Goal: Complete application form

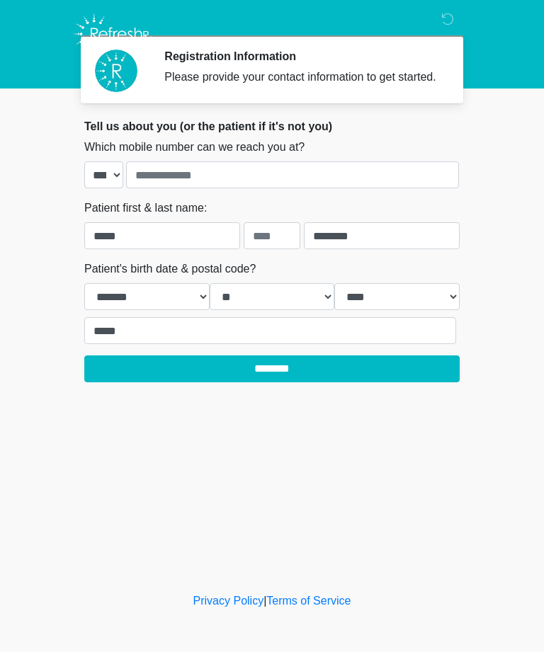
select select "*"
select select "**"
select select "****"
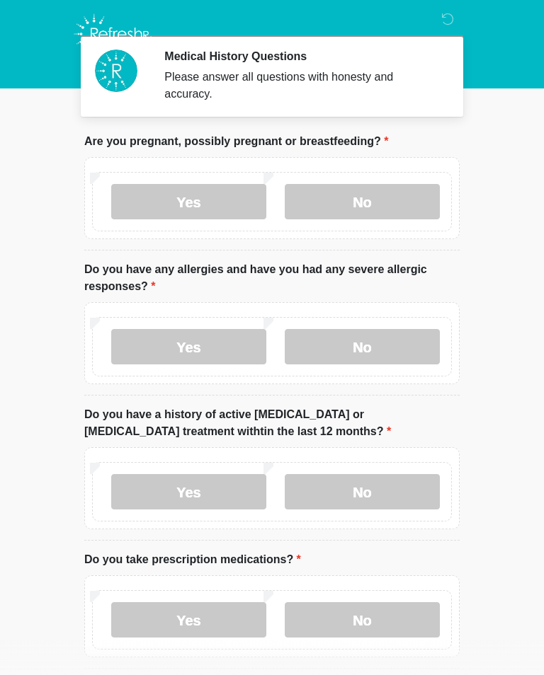
click at [381, 191] on label "No" at bounding box center [361, 201] width 155 height 35
click at [180, 350] on label "Yes" at bounding box center [188, 346] width 155 height 35
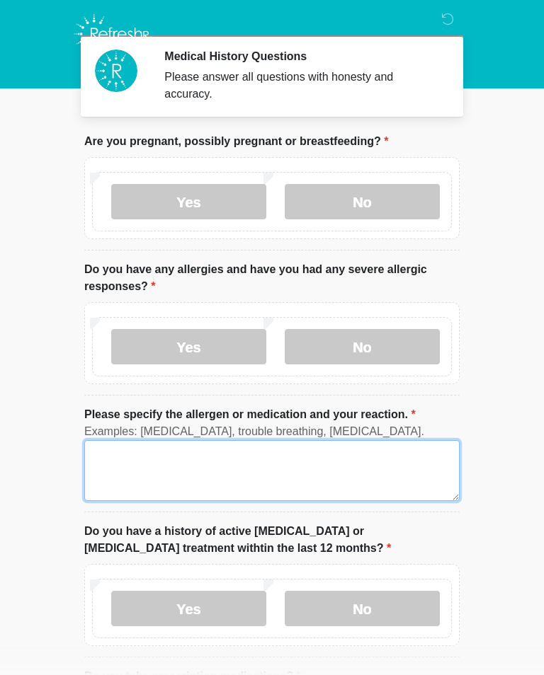
click at [96, 459] on textarea "Please specify the allergen or medication and your reaction." at bounding box center [271, 470] width 375 height 61
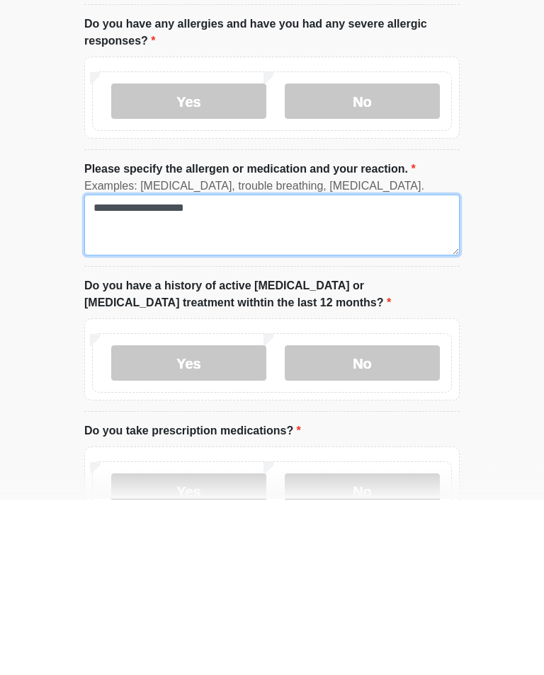
scroll to position [71, 0]
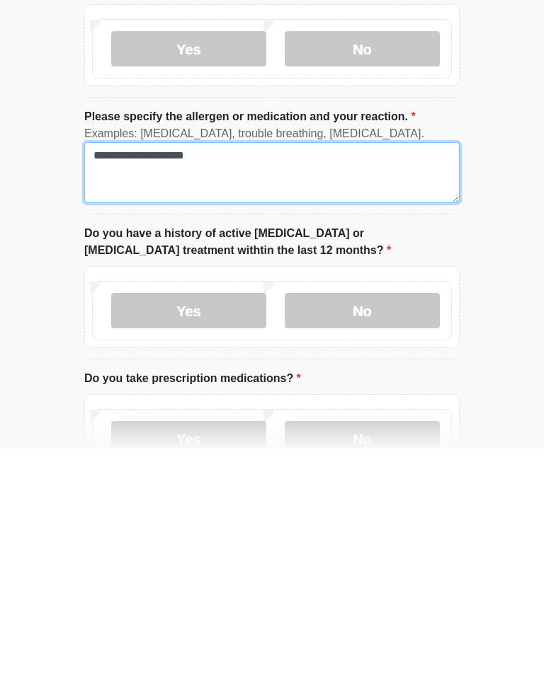
type textarea "**********"
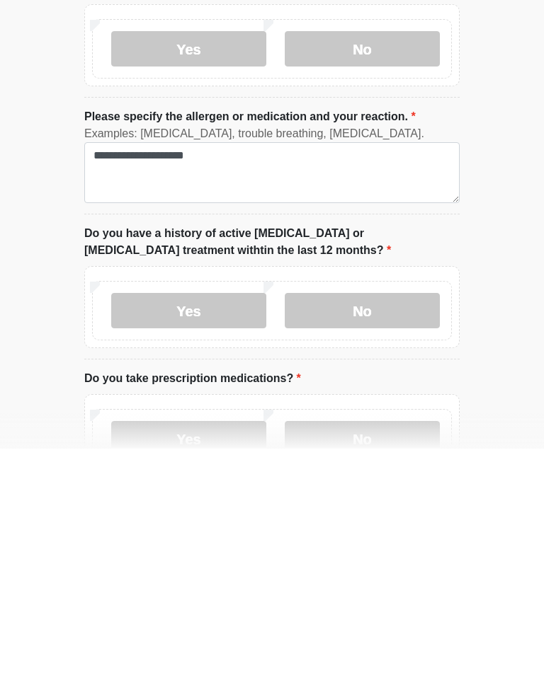
click at [347, 519] on label "No" at bounding box center [361, 536] width 155 height 35
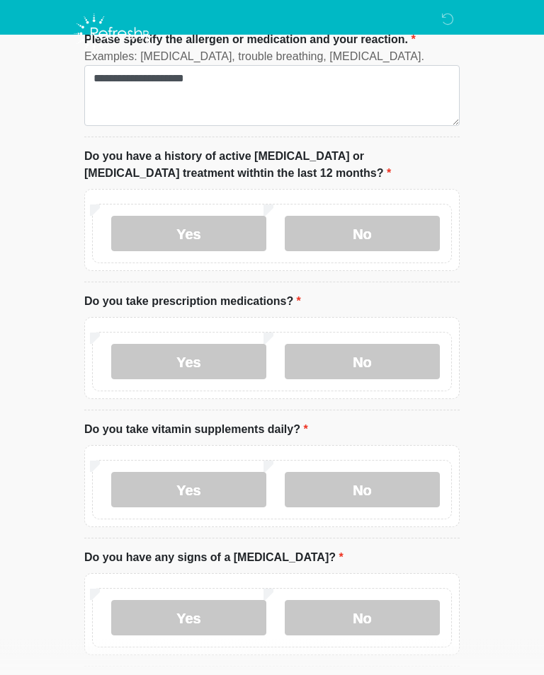
scroll to position [382, 0]
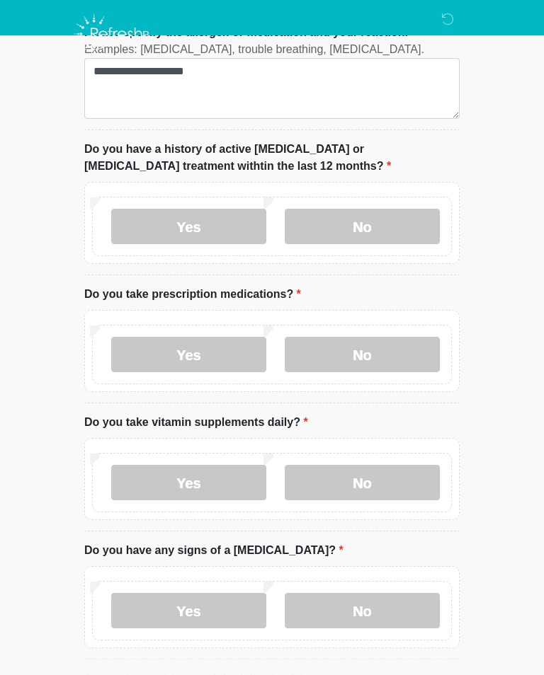
click at [163, 351] on label "Yes" at bounding box center [188, 354] width 155 height 35
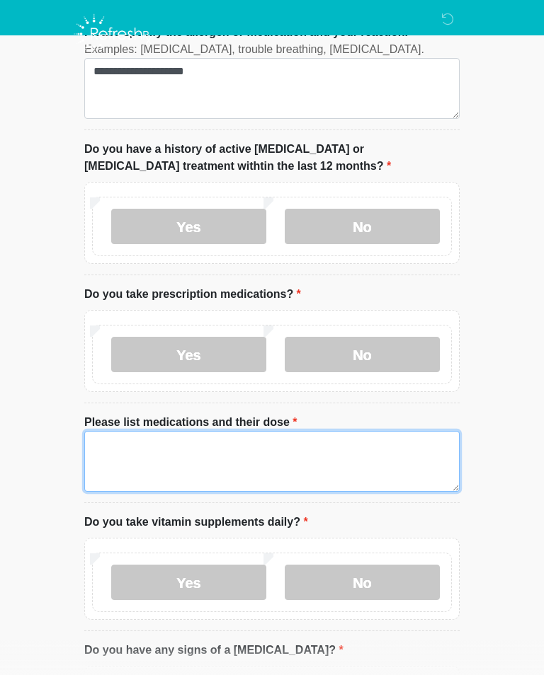
click at [102, 444] on textarea "Please list medications and their dose" at bounding box center [271, 461] width 375 height 61
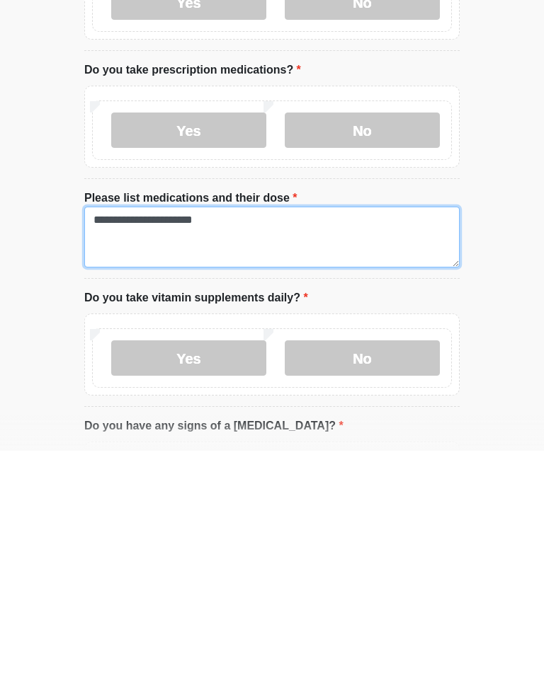
type textarea "**********"
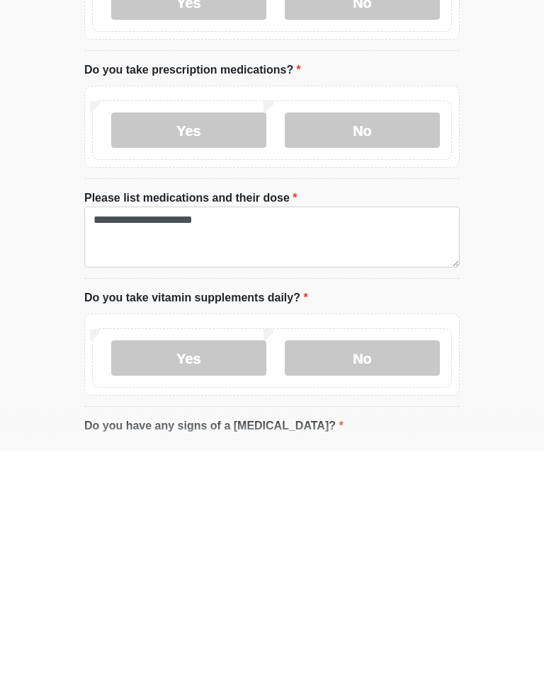
click at [330, 565] on label "No" at bounding box center [361, 582] width 155 height 35
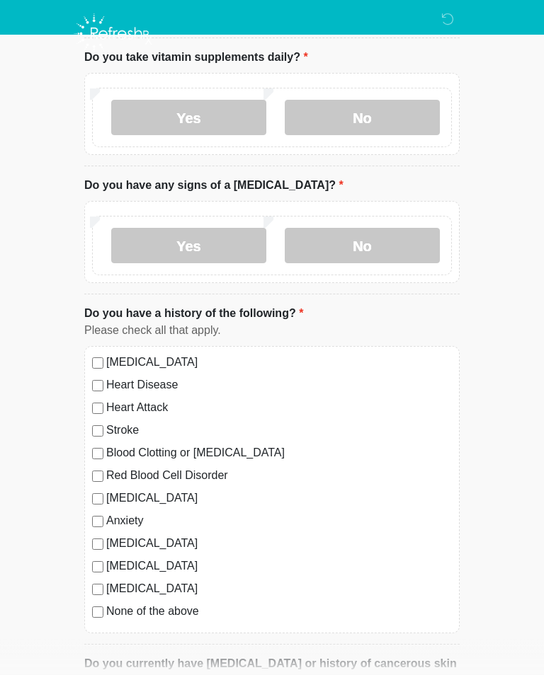
scroll to position [861, 0]
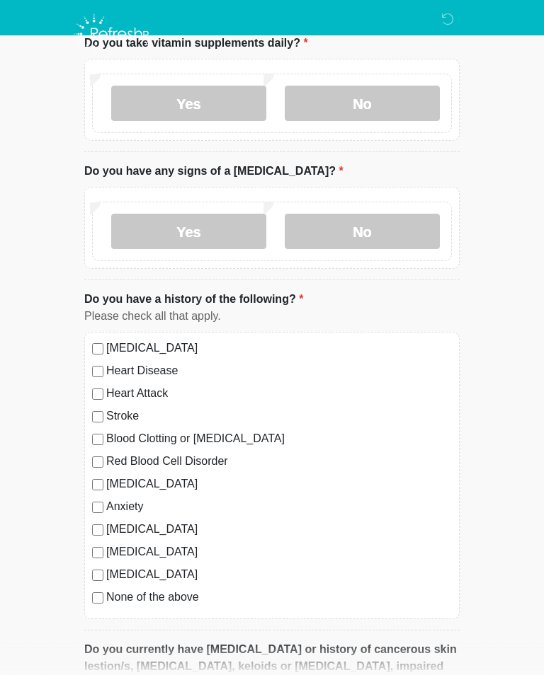
click at [350, 233] on label "No" at bounding box center [361, 231] width 155 height 35
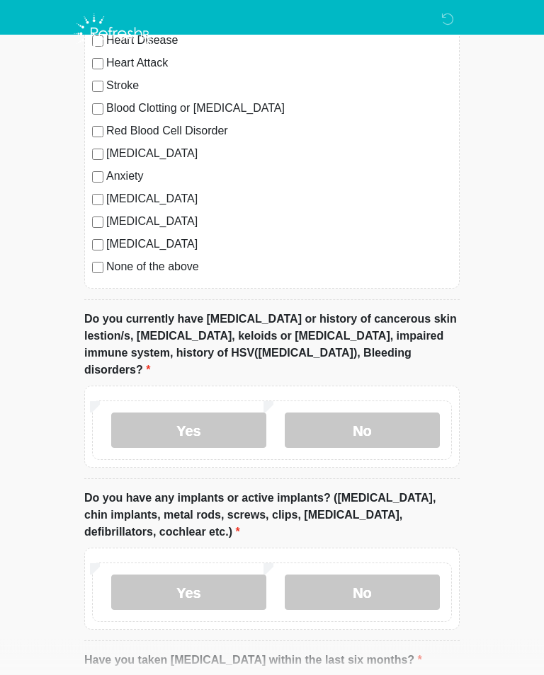
scroll to position [1197, 0]
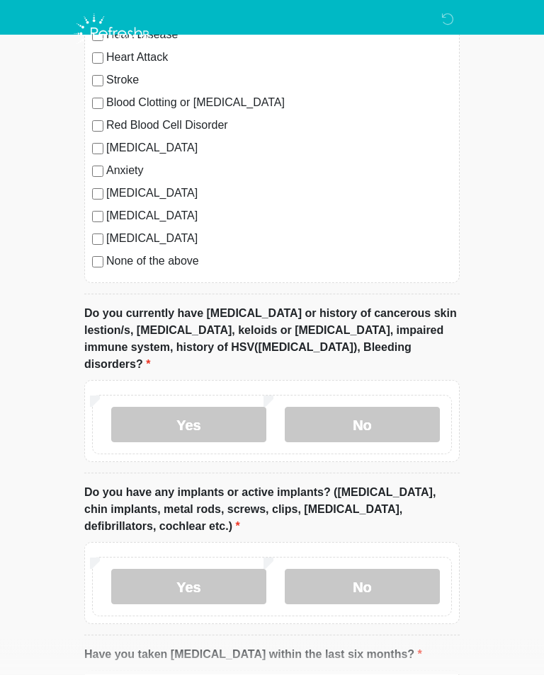
click at [327, 408] on label "No" at bounding box center [361, 425] width 155 height 35
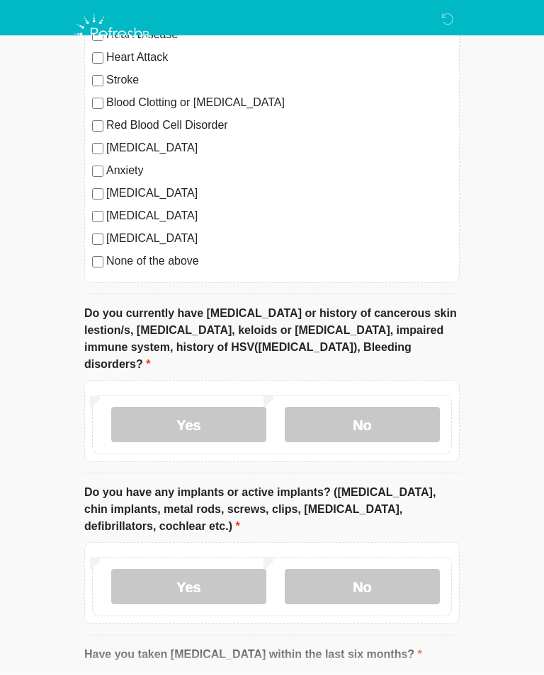
click at [323, 571] on label "No" at bounding box center [361, 586] width 155 height 35
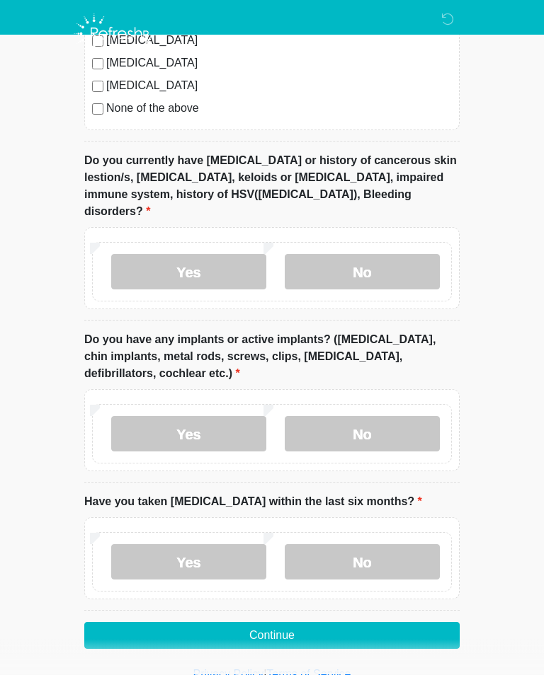
scroll to position [1357, 0]
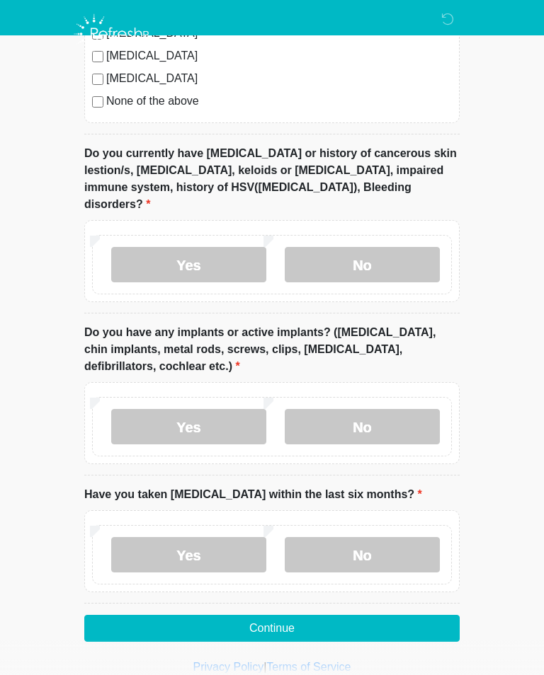
click at [330, 537] on label "No" at bounding box center [361, 554] width 155 height 35
click at [271, 615] on button "Continue" at bounding box center [271, 628] width 375 height 27
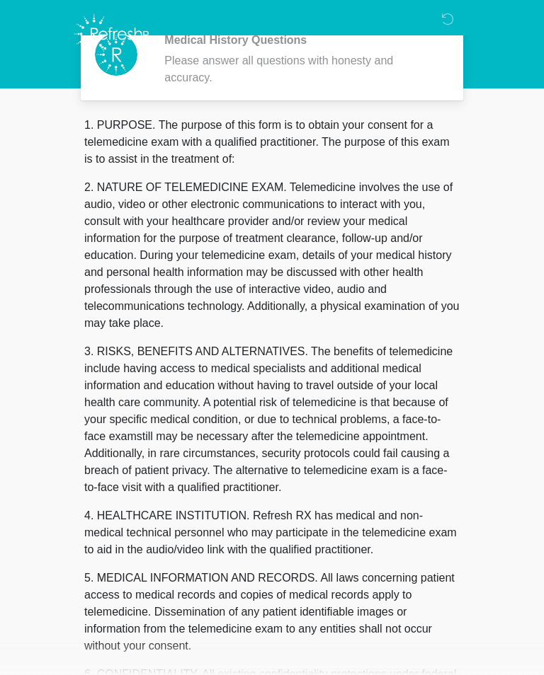
scroll to position [0, 0]
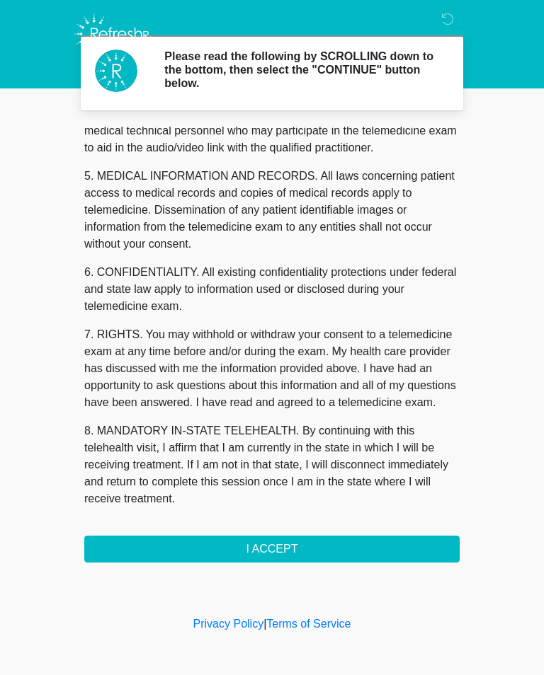
click at [241, 558] on button "I ACCEPT" at bounding box center [271, 549] width 375 height 27
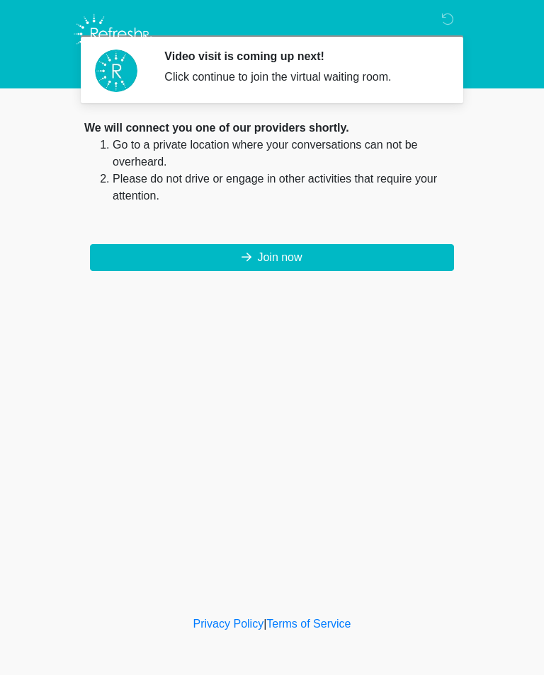
click at [194, 253] on button "Join now" at bounding box center [272, 257] width 364 height 27
